Goal: Information Seeking & Learning: Find specific fact

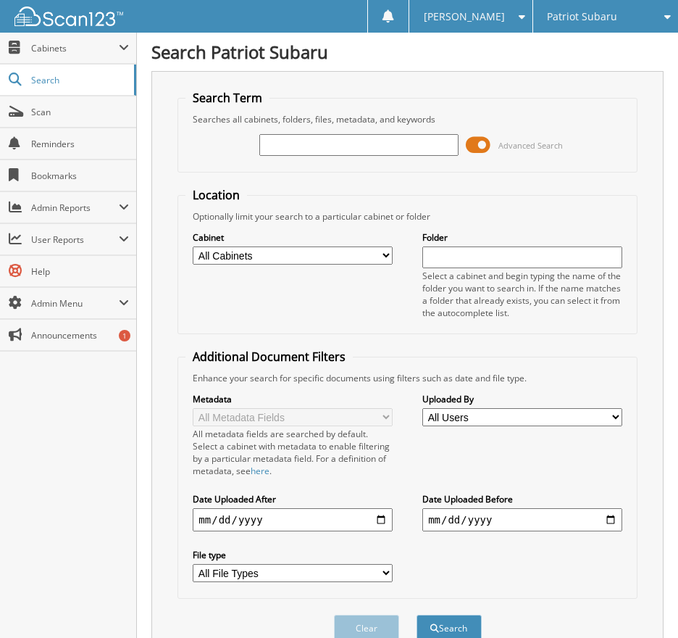
click at [290, 144] on input "text" at bounding box center [359, 145] width 200 height 22
type input "2511316"
click at [481, 146] on span at bounding box center [478, 145] width 25 height 22
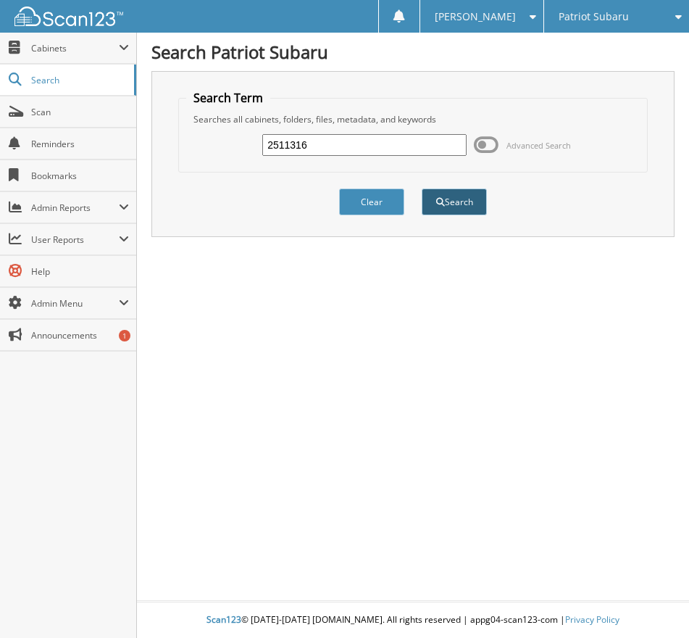
click at [462, 201] on button "Search" at bounding box center [454, 201] width 65 height 27
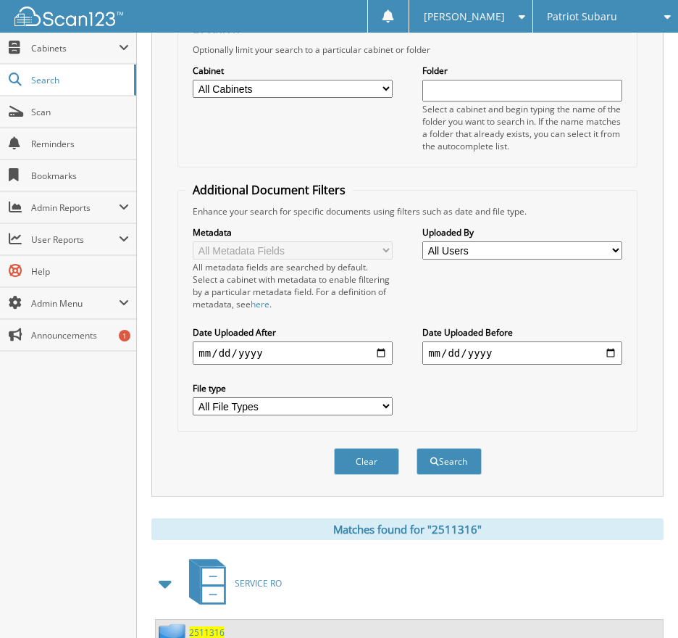
scroll to position [278, 0]
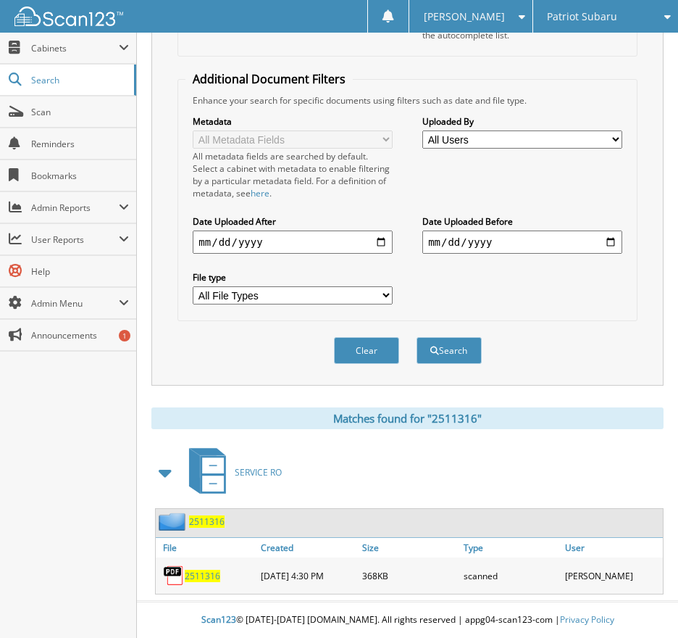
click at [209, 576] on span "2511316" at bounding box center [203, 575] width 36 height 12
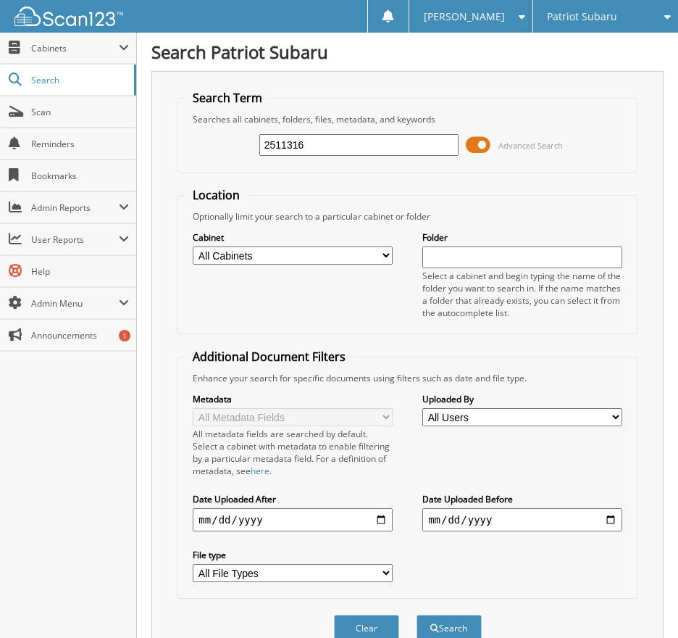
drag, startPoint x: 320, startPoint y: 147, endPoint x: 146, endPoint y: 159, distance: 174.3
click at [172, 157] on div "Search Term Searches all cabinets, folders, files, metadata, and keywords 25113…" at bounding box center [407, 367] width 512 height 592
type input "0"
type input "2513292"
click at [417, 614] on button "Search" at bounding box center [449, 627] width 65 height 27
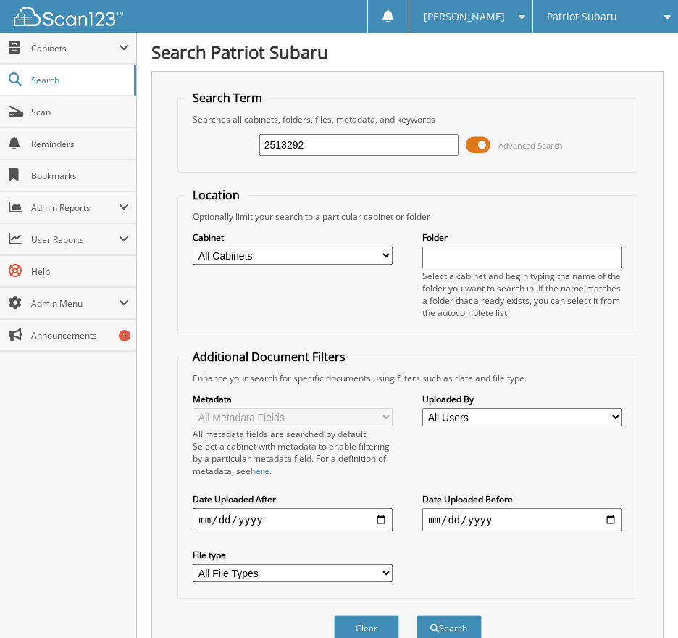
click at [485, 148] on span at bounding box center [478, 145] width 25 height 22
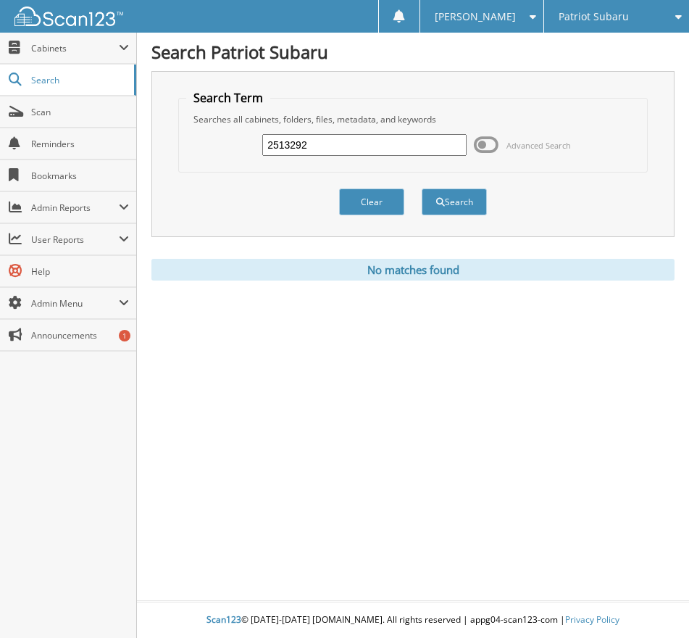
drag, startPoint x: 315, startPoint y: 143, endPoint x: 209, endPoint y: 150, distance: 106.7
click at [209, 150] on div "2513292 Advanced Search" at bounding box center [413, 144] width 454 height 39
type input "2511590"
click at [422, 188] on button "Search" at bounding box center [454, 201] width 65 height 27
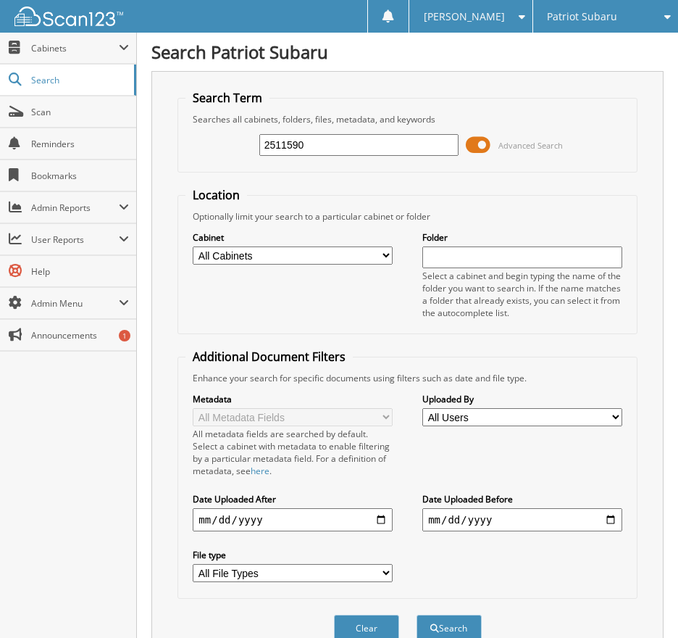
click at [478, 148] on span at bounding box center [478, 145] width 25 height 22
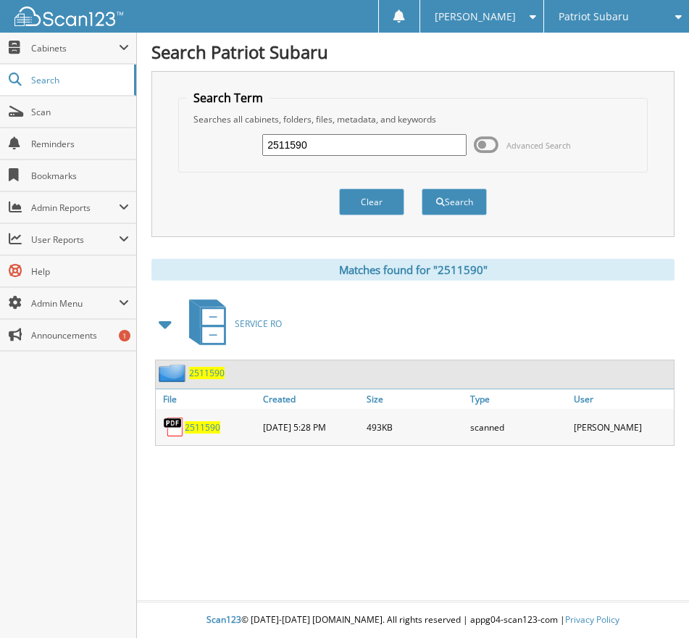
click at [211, 423] on span "2511590" at bounding box center [203, 427] width 36 height 12
drag, startPoint x: 325, startPoint y: 150, endPoint x: 195, endPoint y: 147, distance: 129.7
click at [208, 147] on div "2511590 Advanced Search" at bounding box center [413, 144] width 454 height 39
type input "2511315"
click at [422, 188] on button "Search" at bounding box center [454, 201] width 65 height 27
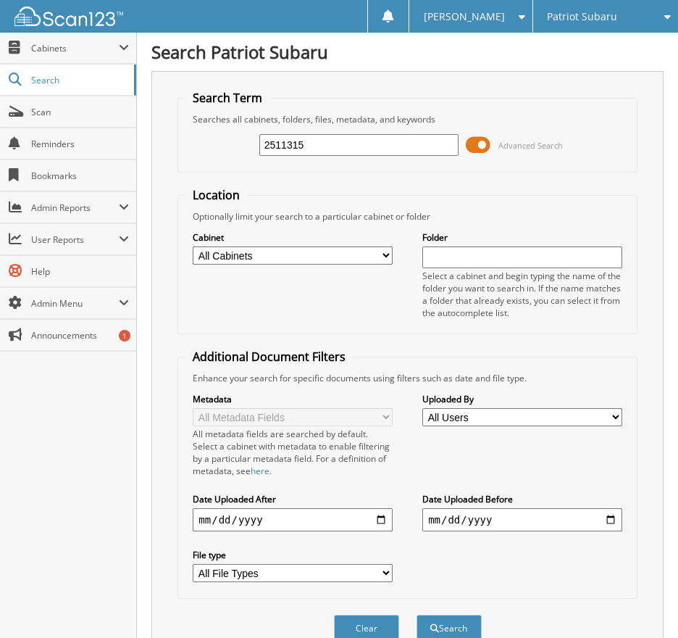
click at [485, 139] on span at bounding box center [478, 145] width 25 height 22
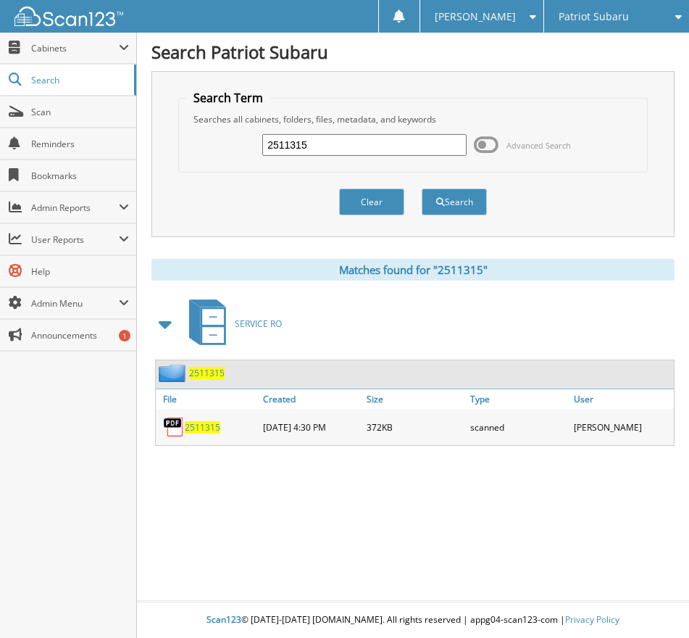
click at [199, 421] on span "2511315" at bounding box center [203, 427] width 36 height 12
drag, startPoint x: 329, startPoint y: 141, endPoint x: 254, endPoint y: 150, distance: 75.1
click at [254, 150] on div "2511315 Advanced Search" at bounding box center [413, 144] width 454 height 39
type input "2598330"
click at [422, 188] on button "Search" at bounding box center [454, 201] width 65 height 27
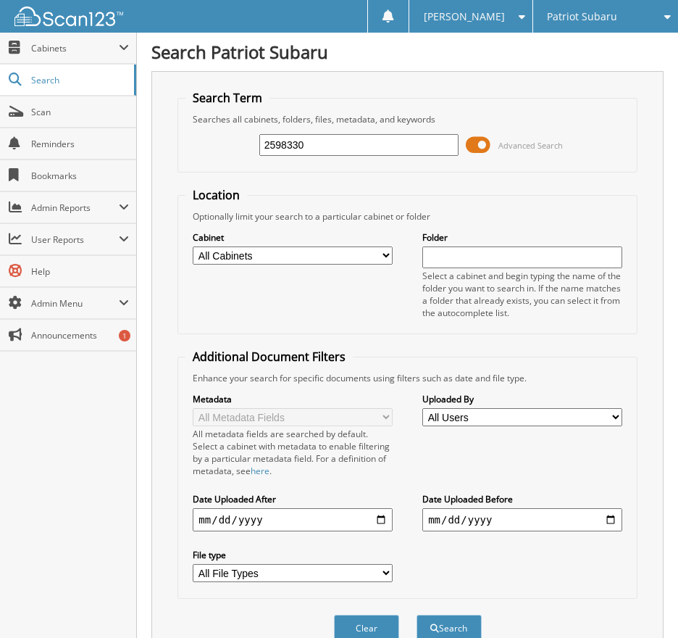
click at [481, 143] on span at bounding box center [478, 145] width 25 height 22
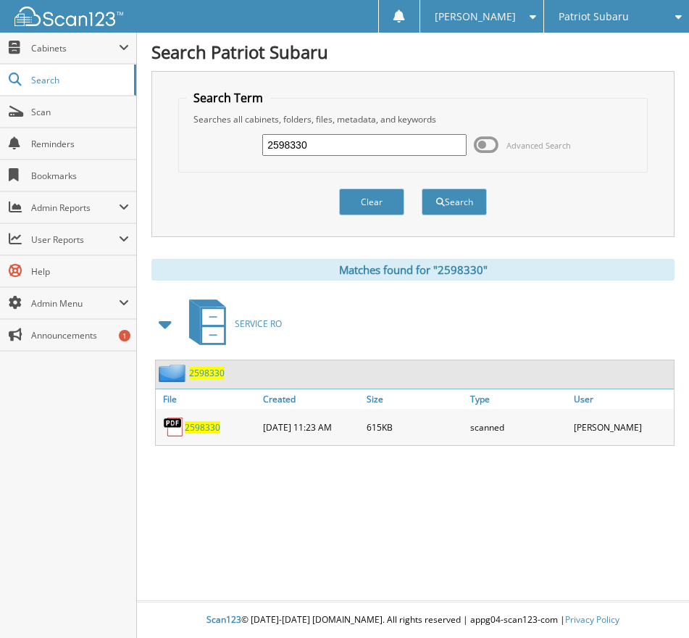
click at [201, 427] on span "2598330" at bounding box center [203, 427] width 36 height 12
